Goal: Information Seeking & Learning: Learn about a topic

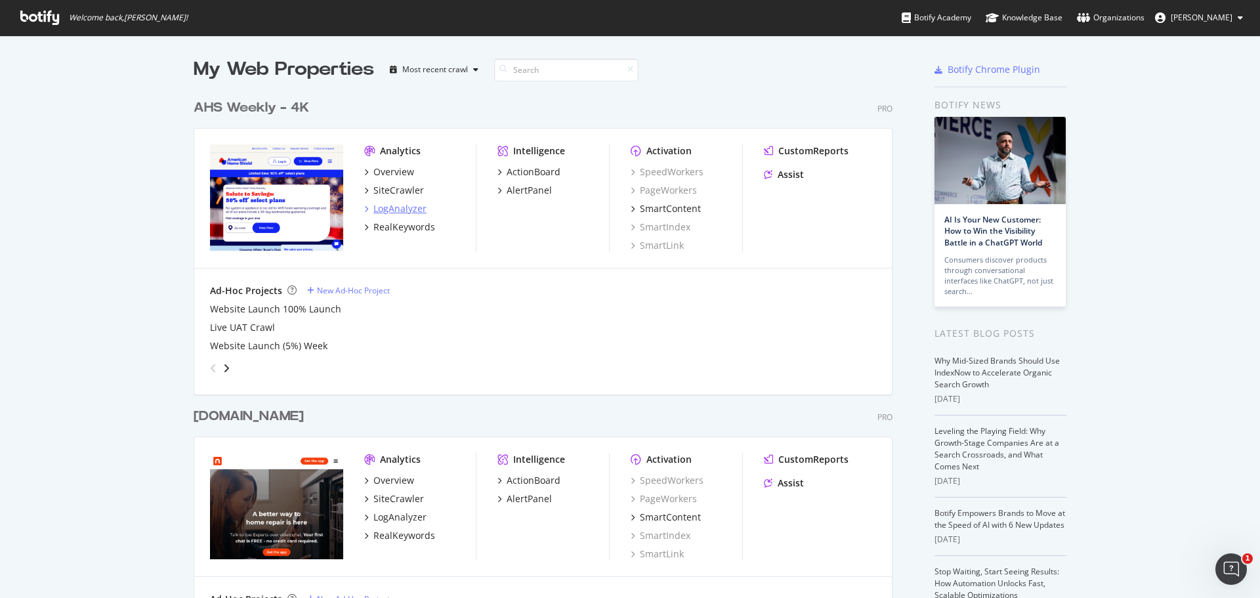
click at [387, 209] on div "LogAnalyzer" at bounding box center [400, 208] width 53 height 13
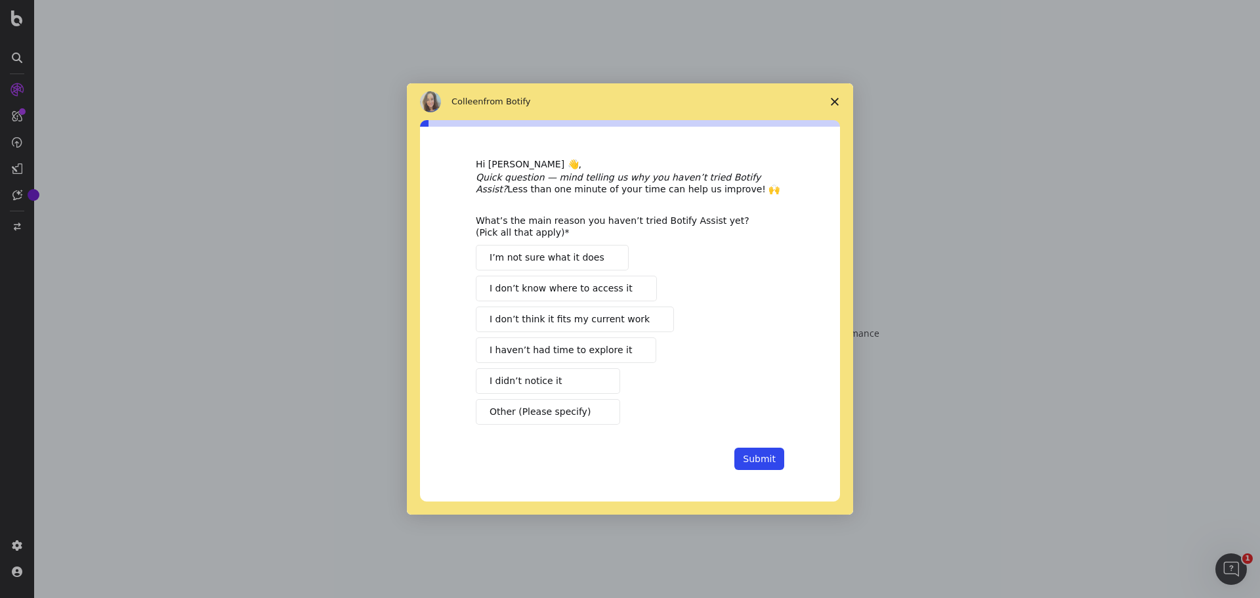
click at [833, 98] on icon "Close survey" at bounding box center [835, 102] width 8 height 8
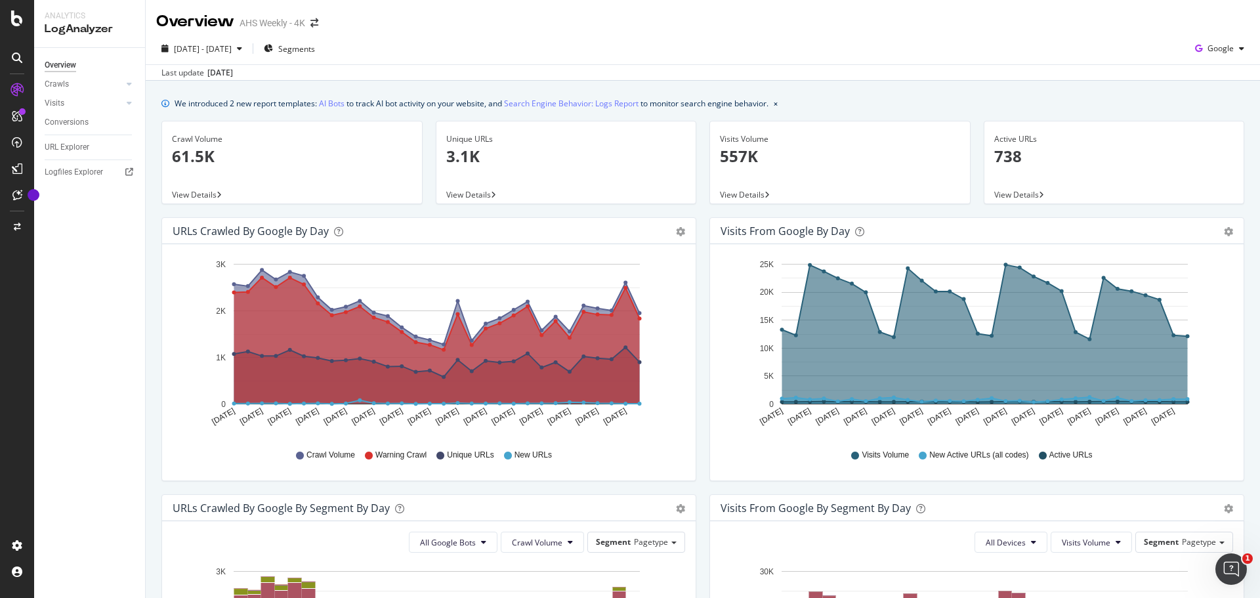
click at [703, 223] on div "Visits from Google by day Area Table Hold CTRL while clicking to filter the rep…" at bounding box center [977, 355] width 548 height 277
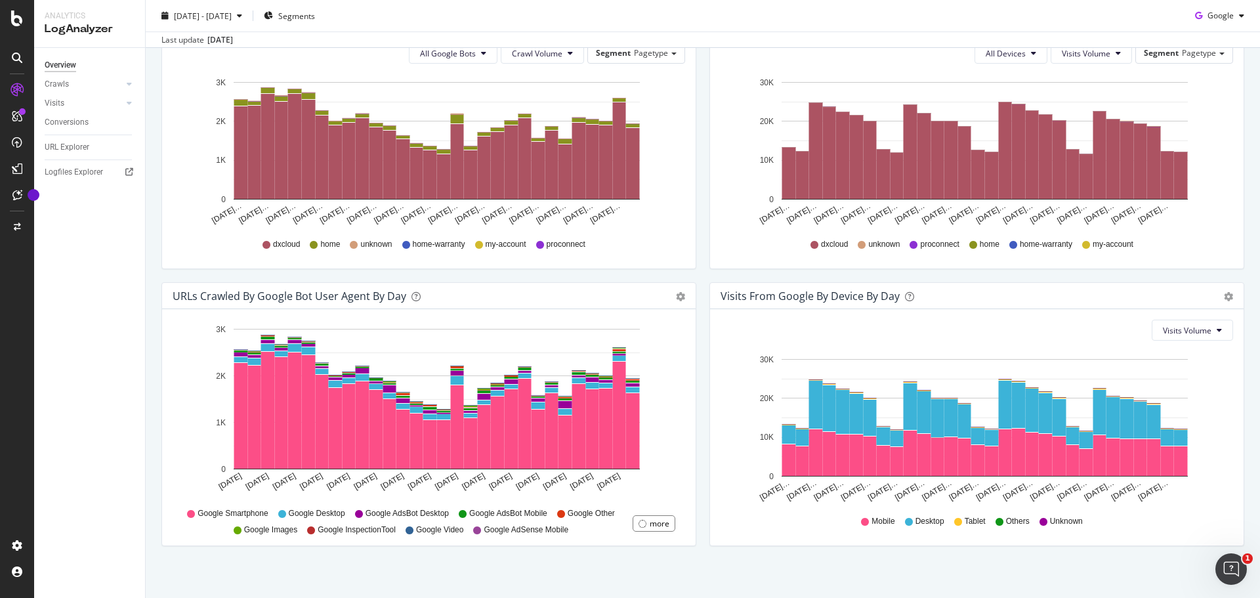
scroll to position [496, 0]
